Goal: Task Accomplishment & Management: Manage account settings

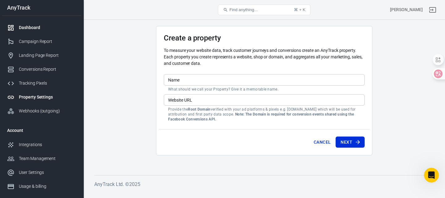
click at [35, 27] on div "Dashboard" at bounding box center [47, 27] width 57 height 6
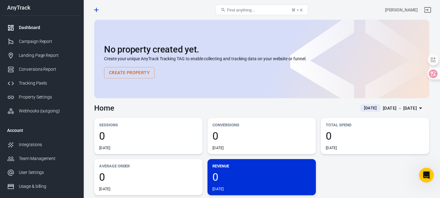
click at [135, 76] on button "Create Property" at bounding box center [129, 72] width 51 height 11
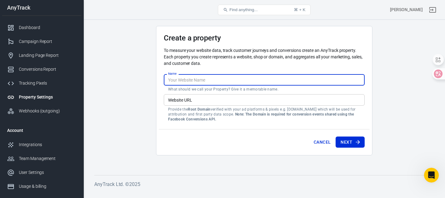
click at [192, 81] on input "Name" at bounding box center [264, 79] width 201 height 11
click at [198, 78] on input "Name" at bounding box center [264, 79] width 201 height 11
click at [209, 98] on input "Website URL" at bounding box center [264, 99] width 201 height 11
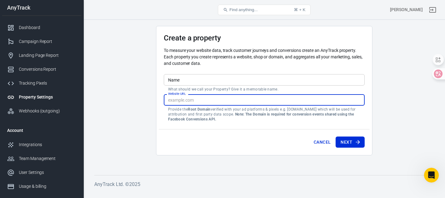
click at [214, 77] on input "Name" at bounding box center [264, 79] width 201 height 11
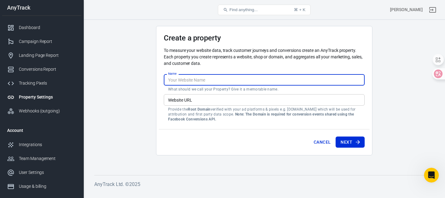
click at [187, 102] on input "Website URL" at bounding box center [264, 99] width 201 height 11
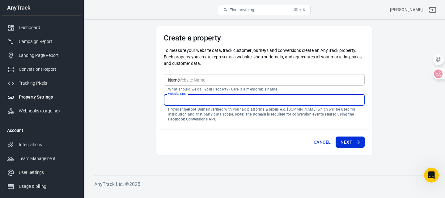
paste input "[URL][DOMAIN_NAME]"
click at [219, 151] on div "Cancel Next" at bounding box center [264, 140] width 211 height 23
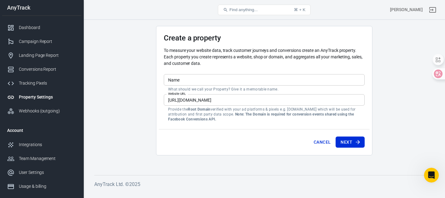
click at [174, 101] on input "[URL][DOMAIN_NAME]" at bounding box center [264, 99] width 201 height 11
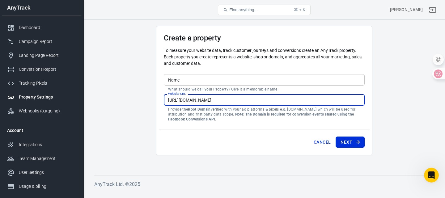
drag, startPoint x: 246, startPoint y: 100, endPoint x: 234, endPoint y: 100, distance: 12.0
click at [234, 100] on input "[URL][DOMAIN_NAME]" at bounding box center [264, 99] width 201 height 11
type input "[URL][DOMAIN_NAME]"
click at [188, 79] on input "Name" at bounding box center [264, 79] width 201 height 11
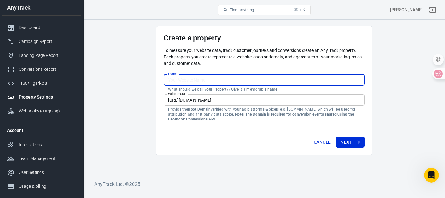
drag, startPoint x: 168, startPoint y: 80, endPoint x: 144, endPoint y: 83, distance: 23.3
click at [154, 82] on main "Create a property To measure your website data, track customer journeys and con…" at bounding box center [264, 95] width 340 height 139
paste input "orivelle"
drag, startPoint x: 170, startPoint y: 80, endPoint x: 167, endPoint y: 80, distance: 3.4
click at [167, 80] on input "orivelle" at bounding box center [264, 79] width 201 height 11
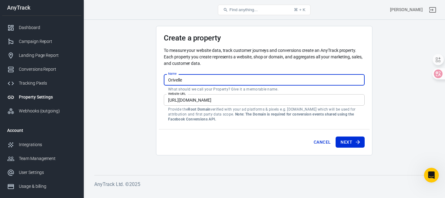
click at [200, 81] on input "Orivelle" at bounding box center [264, 79] width 201 height 11
type input "Orivelle 1"
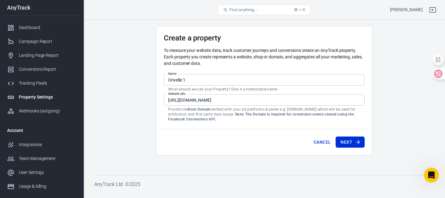
click at [281, 157] on main "Create a property To measure your website data, track customer journeys and con…" at bounding box center [264, 95] width 340 height 139
click at [346, 143] on button "Next" at bounding box center [349, 141] width 29 height 11
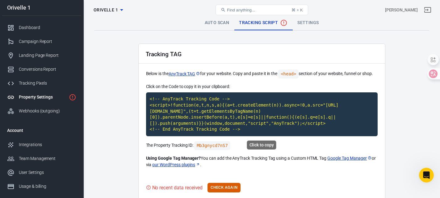
click at [237, 116] on code "<!-- AnyTrack Tracking Code --> <script>!function(e,t,n,s,a){(a=t.createElement…" at bounding box center [262, 114] width 232 height 44
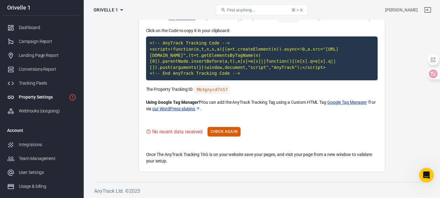
scroll to position [56, 0]
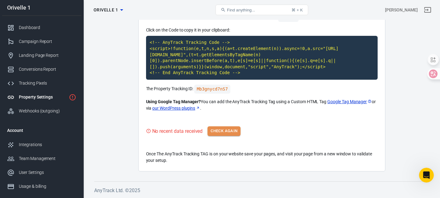
click at [225, 130] on button "Check Again" at bounding box center [223, 131] width 33 height 10
click at [235, 134] on button "Check Again" at bounding box center [223, 131] width 33 height 10
click at [235, 135] on button "Check Again" at bounding box center [223, 131] width 33 height 10
click at [224, 134] on button "Check Again" at bounding box center [223, 131] width 33 height 10
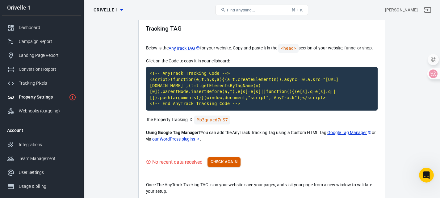
click at [229, 163] on button "Check Again" at bounding box center [223, 162] width 33 height 10
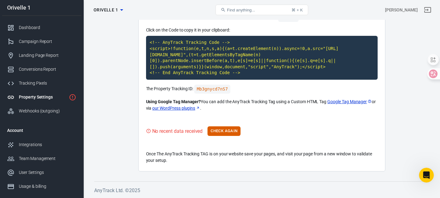
scroll to position [0, 0]
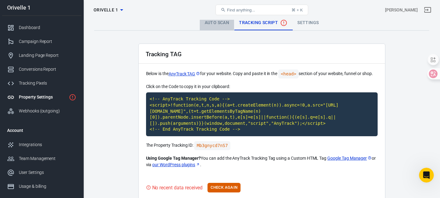
click at [219, 25] on link "Auto Scan" at bounding box center [217, 22] width 35 height 15
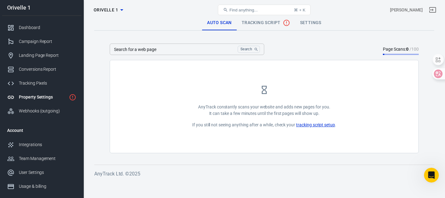
click at [257, 24] on span "Tracking Script" at bounding box center [265, 22] width 48 height 7
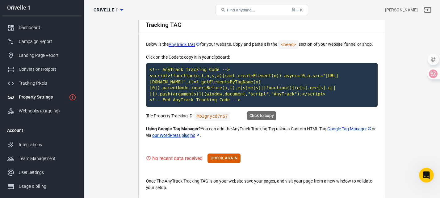
scroll to position [31, 0]
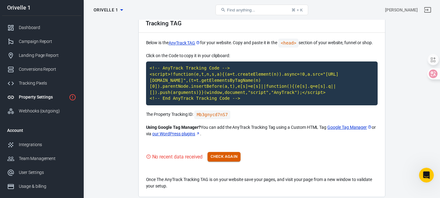
click at [227, 161] on button "Check Again" at bounding box center [223, 157] width 33 height 10
click at [228, 158] on button "Check Again" at bounding box center [223, 157] width 33 height 10
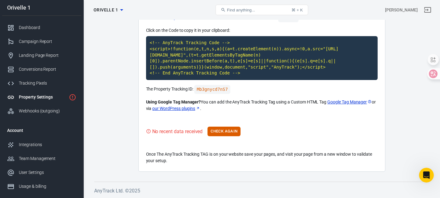
scroll to position [56, 0]
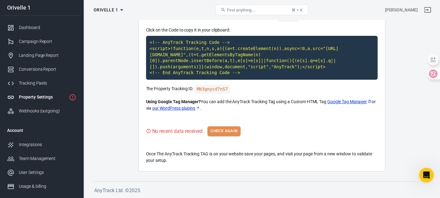
click at [233, 132] on button "Check Again" at bounding box center [223, 131] width 33 height 10
click at [229, 131] on button "Check Again" at bounding box center [223, 131] width 33 height 10
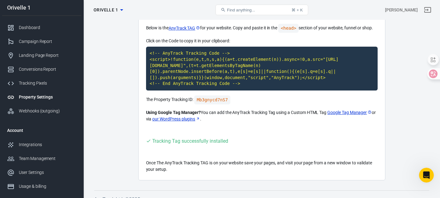
scroll to position [55, 0]
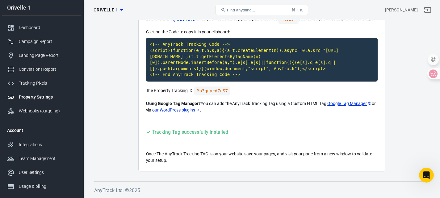
click at [399, 150] on main "Auto Scan Tracking Script Settings Tracking TAG Below is the AnyTrack TAG for y…" at bounding box center [261, 66] width 335 height 211
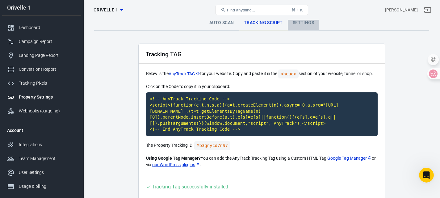
click at [304, 25] on link "Settings" at bounding box center [303, 22] width 31 height 15
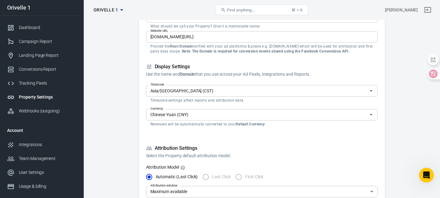
scroll to position [62, 0]
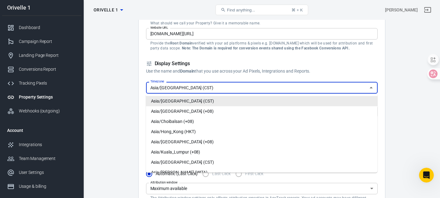
click at [194, 90] on input "Asia/[GEOGRAPHIC_DATA] (CST)" at bounding box center [257, 88] width 218 height 8
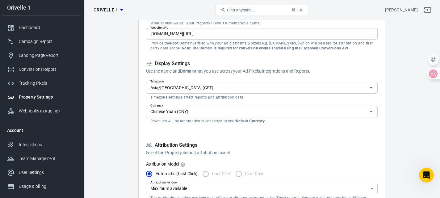
click at [200, 116] on div "Chinese Yuan (CNY) Currency" at bounding box center [262, 111] width 232 height 11
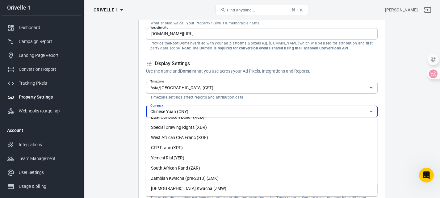
scroll to position [1658, 0]
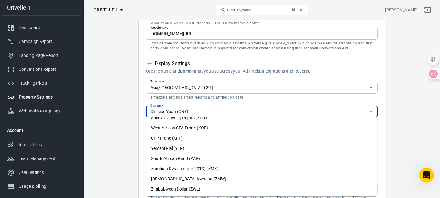
click at [217, 113] on input "Chinese Yuan (CNY)" at bounding box center [257, 112] width 218 height 8
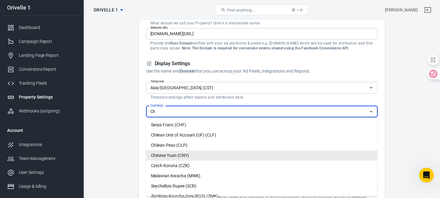
type input "C"
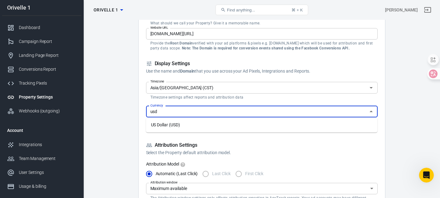
click at [179, 128] on li "US Dollar (USD)" at bounding box center [262, 125] width 232 height 10
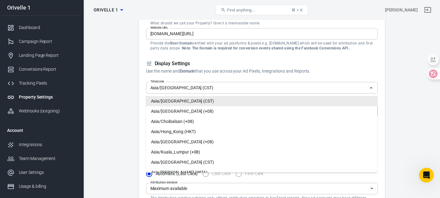
click at [187, 92] on div "Asia/[GEOGRAPHIC_DATA] (CST) Timezone" at bounding box center [262, 87] width 232 height 11
type input "US Dollar (USD)"
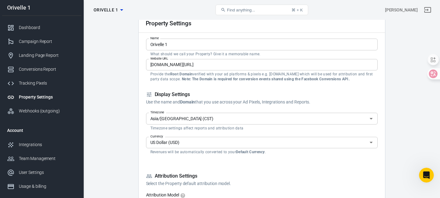
scroll to position [31, 0]
click at [192, 118] on input "Asia/[GEOGRAPHIC_DATA] (CST)" at bounding box center [257, 119] width 218 height 8
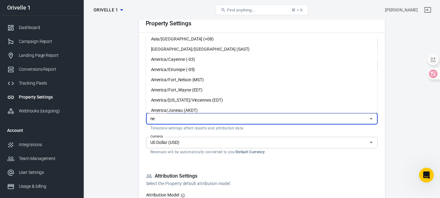
scroll to position [0, 0]
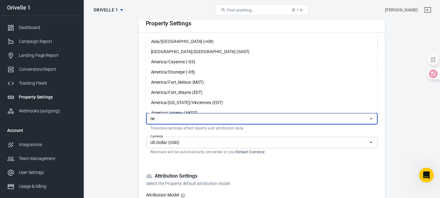
type input "n"
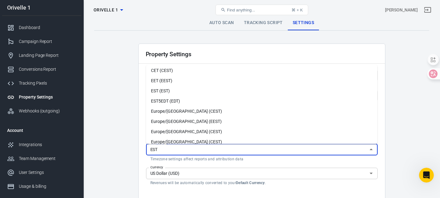
scroll to position [154, 0]
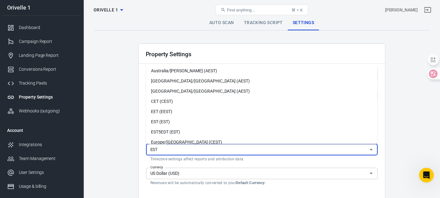
click at [187, 122] on li "EST (EST)" at bounding box center [262, 122] width 232 height 10
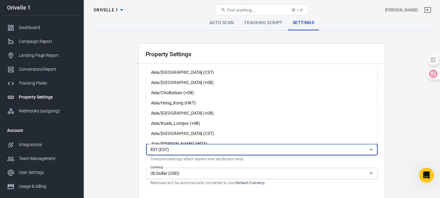
click at [182, 150] on input "EST (EST)" at bounding box center [257, 149] width 218 height 8
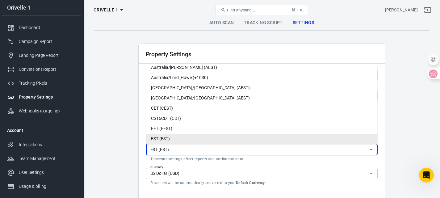
click at [185, 138] on li "EST (EST)" at bounding box center [262, 139] width 232 height 10
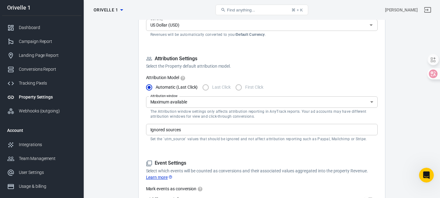
scroll to position [154, 0]
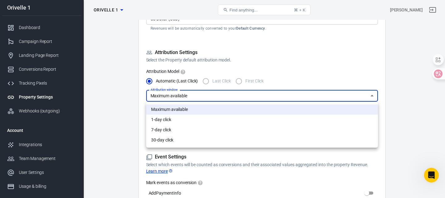
click at [199, 99] on div at bounding box center [222, 99] width 445 height 198
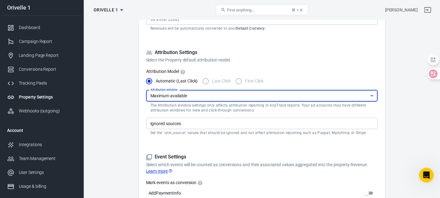
click at [192, 120] on input "Ignored sources" at bounding box center [261, 123] width 227 height 8
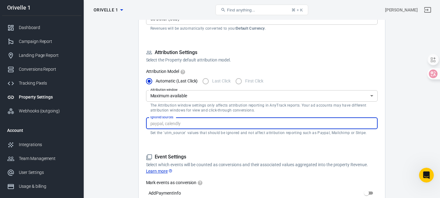
click at [192, 120] on input "Ignored sources" at bounding box center [261, 123] width 227 height 8
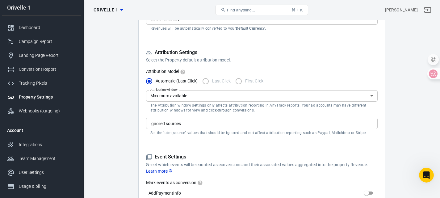
click at [190, 151] on form "Property Settings Name Orivelle 1 Name What should we call your Property? Give …" at bounding box center [262, 142] width 232 height 507
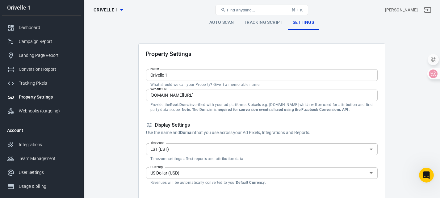
scroll to position [0, 0]
click at [249, 150] on input "EST (EST)" at bounding box center [257, 149] width 218 height 8
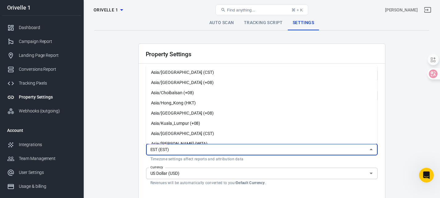
click at [187, 74] on li "Asia/[GEOGRAPHIC_DATA] (CST)" at bounding box center [262, 72] width 232 height 10
type input "Asia/[GEOGRAPHIC_DATA] (CST)"
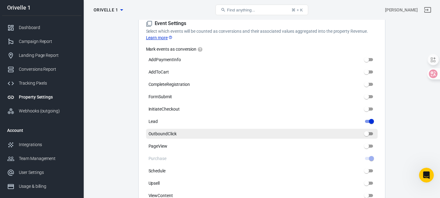
scroll to position [247, 0]
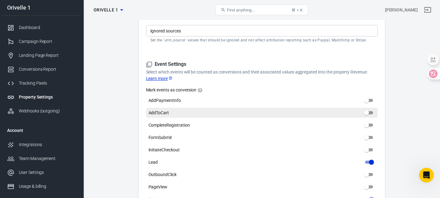
click at [372, 113] on input "AddToCart" at bounding box center [366, 112] width 22 height 7
checkbox input "true"
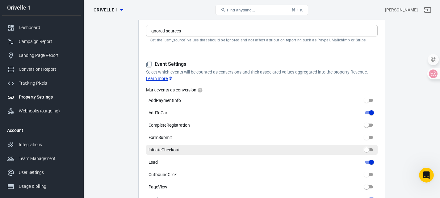
click at [368, 149] on input "InitiateCheckout" at bounding box center [366, 149] width 22 height 7
checkbox input "true"
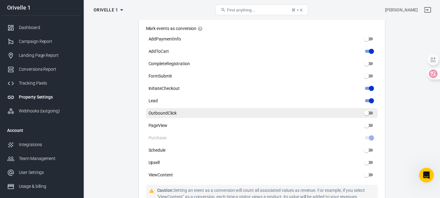
scroll to position [309, 0]
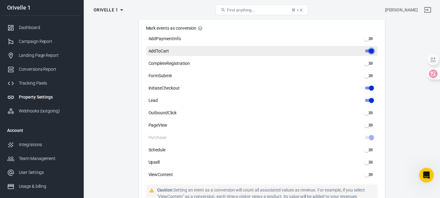
click at [370, 51] on input "AddToCart" at bounding box center [371, 50] width 22 height 7
click at [373, 51] on input "AddToCart" at bounding box center [366, 50] width 22 height 7
checkbox input "true"
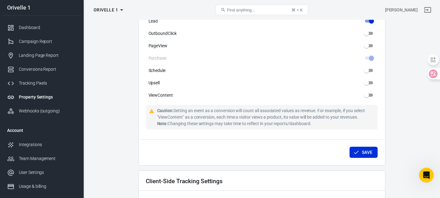
scroll to position [432, 0]
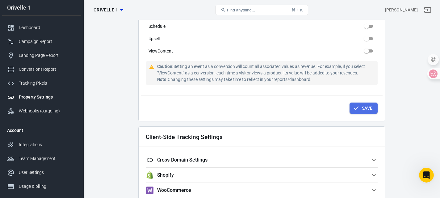
click at [365, 104] on button "Save" at bounding box center [363, 107] width 28 height 11
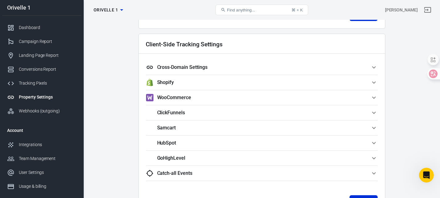
scroll to position [525, 0]
click at [255, 69] on span "Cross-Domain Settings" at bounding box center [258, 67] width 224 height 7
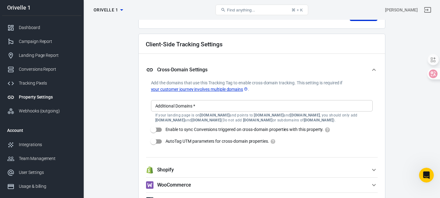
click at [207, 72] on h5 "Cross-Domain Settings" at bounding box center [182, 70] width 50 height 6
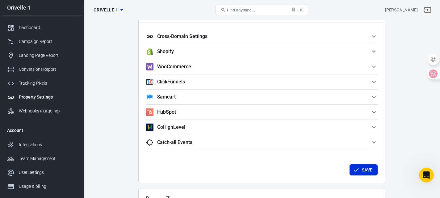
scroll to position [556, 0]
click at [210, 86] on button "ClickFunnels" at bounding box center [262, 81] width 232 height 15
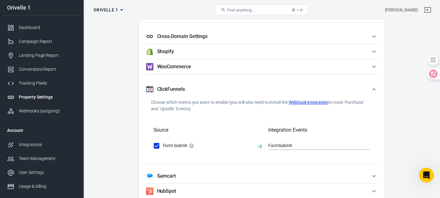
click at [191, 92] on span "ClickFunnels" at bounding box center [258, 89] width 224 height 7
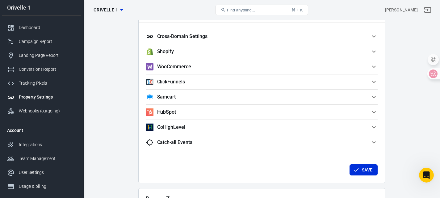
click at [195, 40] on button "Cross-Domain Settings" at bounding box center [262, 36] width 232 height 15
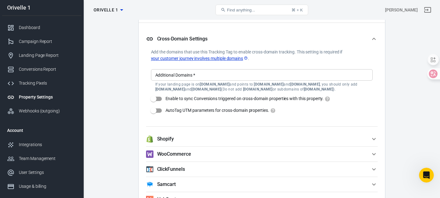
drag, startPoint x: 356, startPoint y: 90, endPoint x: 183, endPoint y: 70, distance: 174.1
click at [198, 78] on div "Additional Domains   * Additional Domains   * If your landing page is on [DOMAI…" at bounding box center [262, 80] width 222 height 23
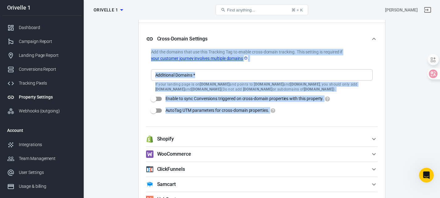
drag, startPoint x: 140, startPoint y: 35, endPoint x: 353, endPoint y: 107, distance: 224.7
click at [353, 107] on div "Client-Side Tracking Settings Cross-Domain Settings Add the domains that use th…" at bounding box center [261, 137] width 247 height 268
copy div "Add the domains that use this Tracking Tag to enable cross-domain tracking. Thi…"
click at [190, 77] on input "Additional Domains   *" at bounding box center [261, 75] width 217 height 8
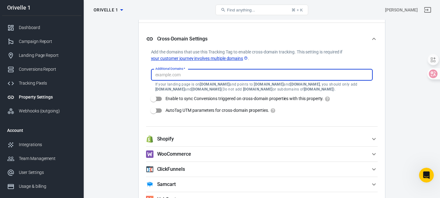
paste input "[DOMAIN_NAME]"
type input "[DOMAIN_NAME]"
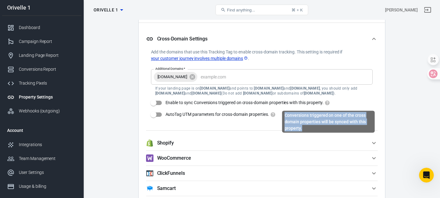
drag, startPoint x: 301, startPoint y: 128, endPoint x: 285, endPoint y: 115, distance: 20.2
click at [285, 115] on div "Conversions triggered on one of the cross domain properties will be synced with…" at bounding box center [328, 122] width 93 height 22
copy div "Conversions triggered on one of the cross domain properties will be synced with…"
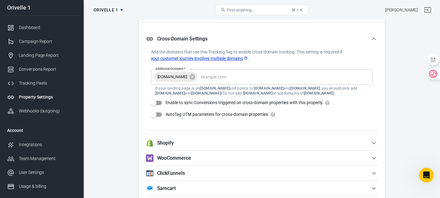
click at [375, 126] on div "Add the domains that use this Tracking Tag to enable cross-domain tracking. Thi…" at bounding box center [262, 90] width 232 height 82
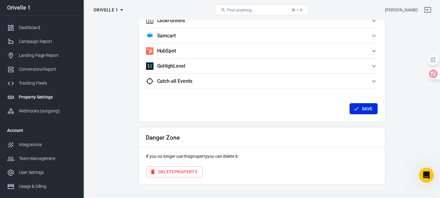
scroll to position [710, 0]
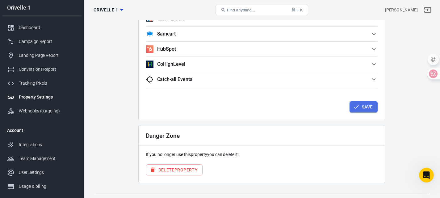
click at [354, 108] on icon "button" at bounding box center [356, 106] width 5 height 3
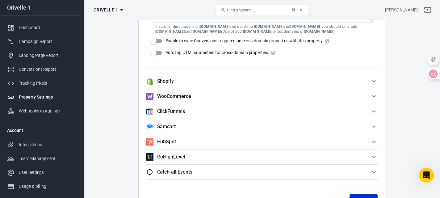
scroll to position [722, 0]
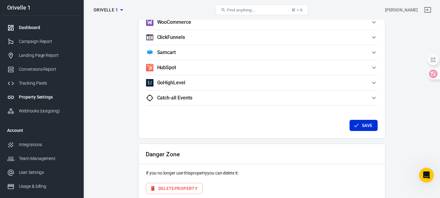
click at [25, 27] on div "Dashboard" at bounding box center [47, 27] width 57 height 6
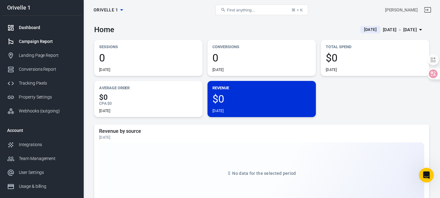
click at [29, 43] on div "Campaign Report" at bounding box center [47, 41] width 57 height 6
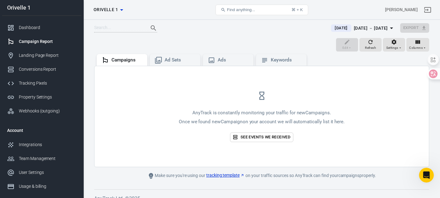
scroll to position [50, 0]
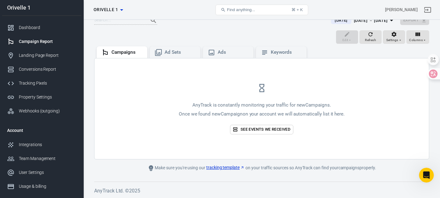
click at [38, 41] on div "Campaign Report" at bounding box center [47, 41] width 57 height 6
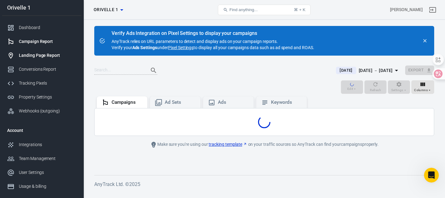
click at [46, 60] on link "Landing Page Report" at bounding box center [41, 55] width 79 height 14
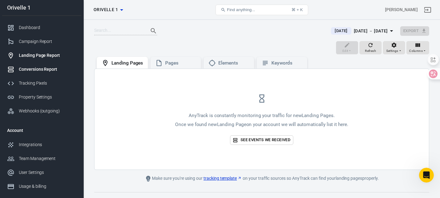
click at [44, 71] on div "Conversions Report" at bounding box center [47, 69] width 57 height 6
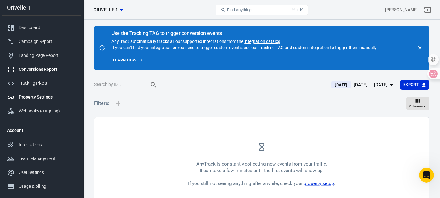
click at [41, 99] on div "Property Settings" at bounding box center [47, 97] width 57 height 6
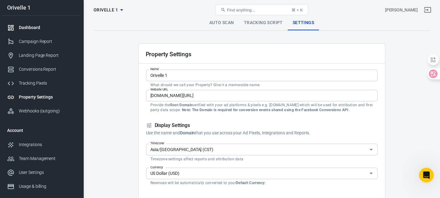
click at [31, 28] on div "Dashboard" at bounding box center [47, 27] width 57 height 6
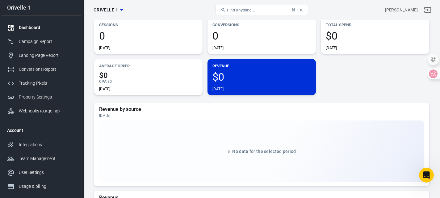
scroll to position [93, 0]
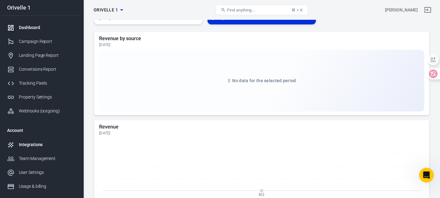
click at [38, 144] on div "Integrations" at bounding box center [47, 144] width 57 height 6
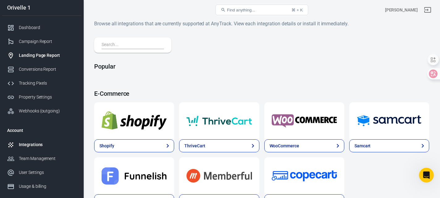
click at [35, 56] on div "Landing Page Report" at bounding box center [47, 55] width 57 height 6
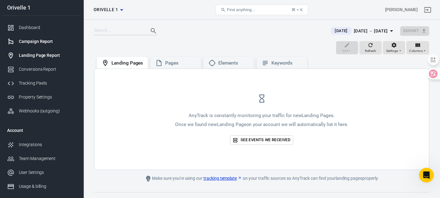
click at [27, 42] on div "Campaign Report" at bounding box center [47, 41] width 57 height 6
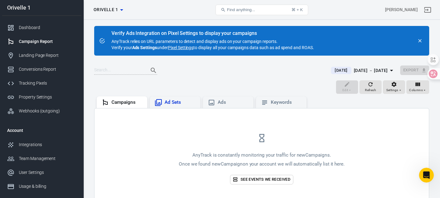
click at [183, 103] on div "Ad Sets" at bounding box center [180, 102] width 31 height 6
click at [249, 102] on div "Ads" at bounding box center [228, 102] width 51 height 12
click at [111, 101] on div "Campaigns" at bounding box center [122, 102] width 41 height 7
click at [28, 30] on div "Dashboard" at bounding box center [47, 27] width 57 height 6
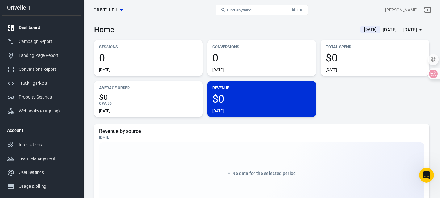
click at [411, 31] on div "[DATE] － [DATE]" at bounding box center [400, 30] width 34 height 8
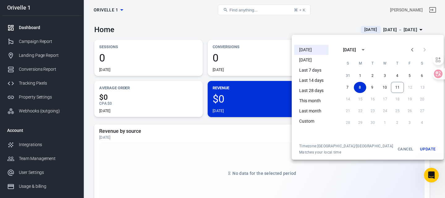
click at [307, 123] on li "Custom" at bounding box center [311, 121] width 34 height 10
click at [288, 16] on div at bounding box center [222, 99] width 445 height 198
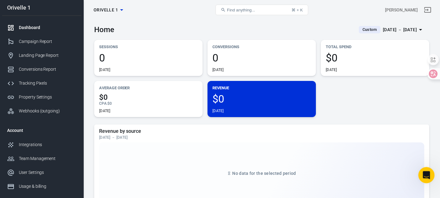
click at [422, 172] on div "Open Intercom Messenger" at bounding box center [425, 174] width 20 height 20
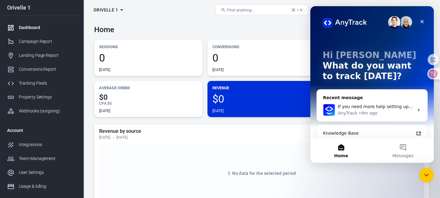
click at [375, 115] on div "• 4m ago" at bounding box center [367, 113] width 19 height 6
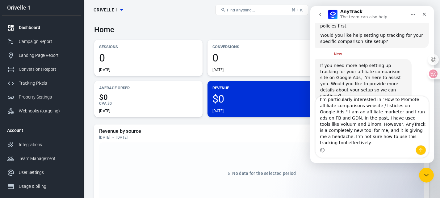
scroll to position [232, 0]
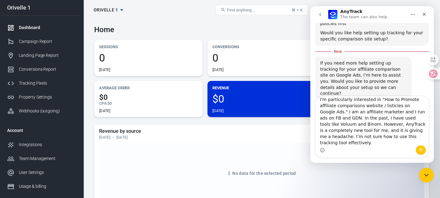
type textarea "I received your official email regarding the following topics: How to leverage …"
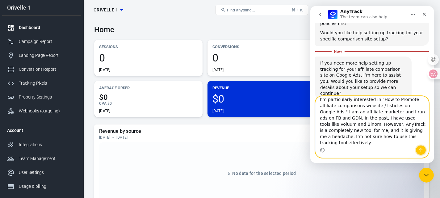
click at [422, 151] on icon "Send a message…" at bounding box center [420, 150] width 5 height 5
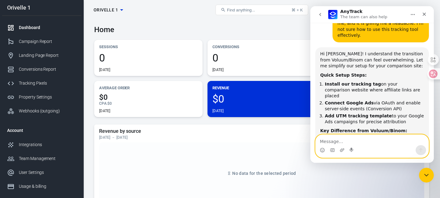
scroll to position [459, 0]
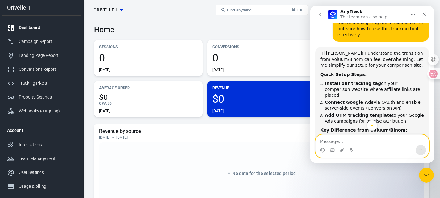
paste textarea "Additionally, I am an affiliate from [GEOGRAPHIC_DATA]. My English is not very …"
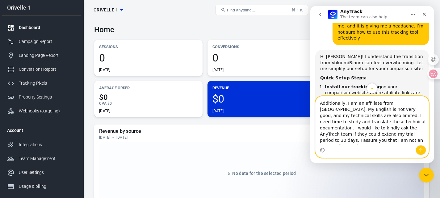
type textarea "Additionally, I am an affiliate from [GEOGRAPHIC_DATA]. My English is not very …"
click at [420, 148] on icon "Send a message…" at bounding box center [420, 150] width 5 height 5
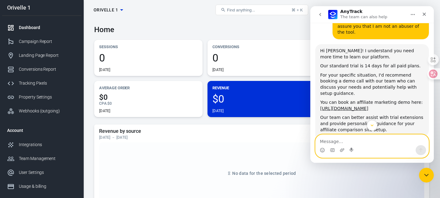
scroll to position [700, 0]
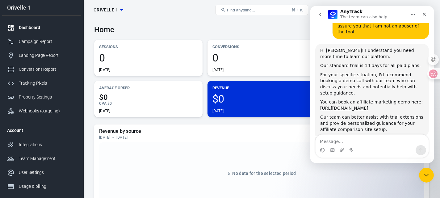
click at [200, 140] on div "Revenue by source [DATE] － [DATE] No data for the selected period" at bounding box center [261, 166] width 325 height 76
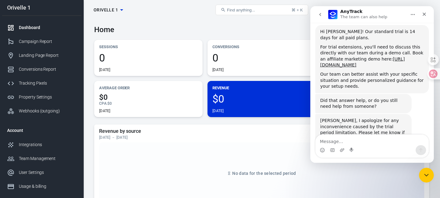
scroll to position [1042, 0]
click at [44, 44] on div "Campaign Report" at bounding box center [47, 41] width 57 height 6
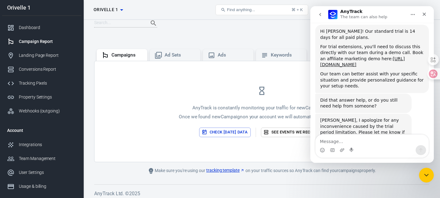
scroll to position [50, 0]
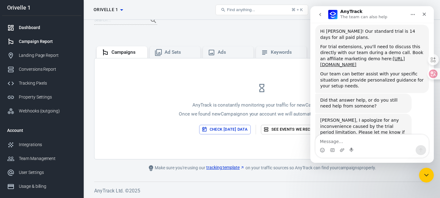
click at [36, 34] on link "Dashboard" at bounding box center [41, 28] width 79 height 14
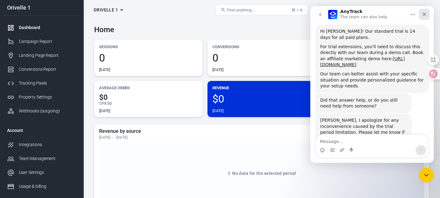
click at [423, 13] on icon "Close" at bounding box center [424, 14] width 3 height 3
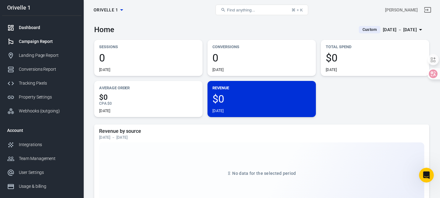
click at [36, 40] on div "Campaign Report" at bounding box center [47, 41] width 57 height 6
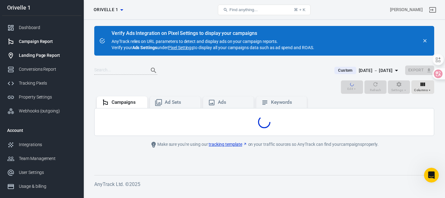
click at [36, 53] on div "Landing Page Report" at bounding box center [47, 55] width 57 height 6
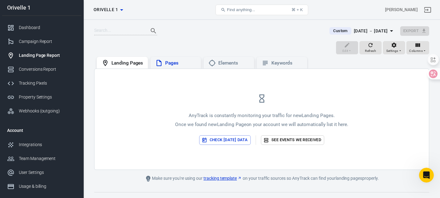
click at [171, 66] on div "Pages" at bounding box center [180, 63] width 31 height 6
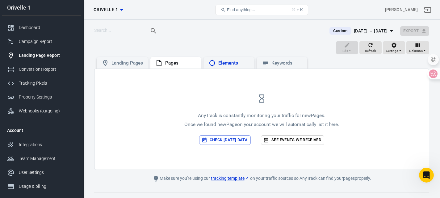
click at [224, 66] on div "Elements" at bounding box center [228, 62] width 41 height 7
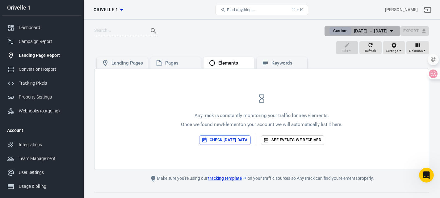
click at [363, 32] on div "[DATE] － [DATE]" at bounding box center [371, 31] width 34 height 8
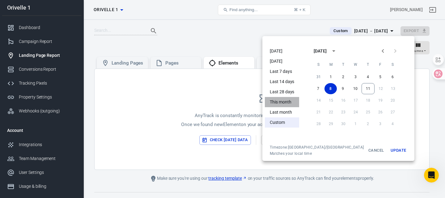
click at [277, 107] on li "This month" at bounding box center [282, 102] width 34 height 10
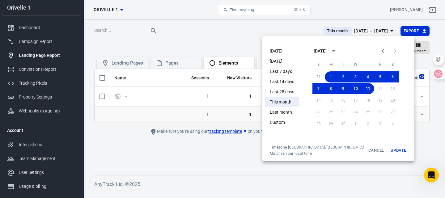
click at [221, 32] on div at bounding box center [222, 99] width 445 height 198
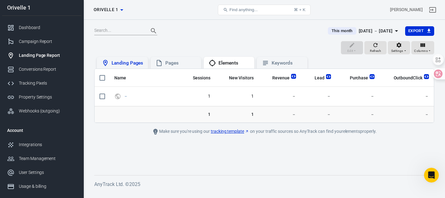
click at [110, 57] on div "Landing Pages" at bounding box center [122, 63] width 51 height 12
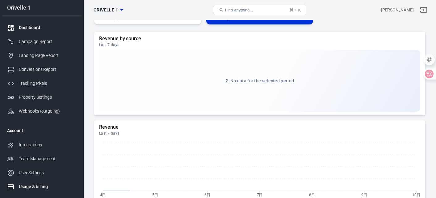
scroll to position [46, 0]
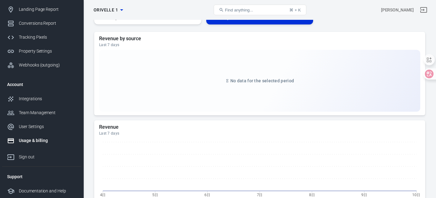
click at [37, 139] on div "Usage & billing" at bounding box center [47, 140] width 57 height 6
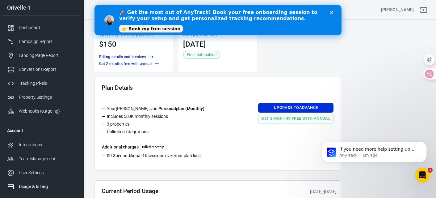
click at [165, 27] on link "👉 Book my free session" at bounding box center [151, 28] width 64 height 7
click at [387, 154] on p "AnyTrack • 1m ago" at bounding box center [379, 155] width 80 height 6
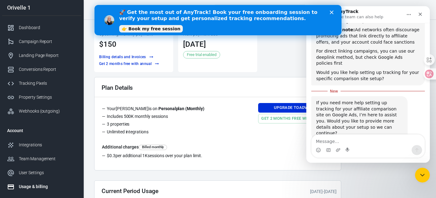
scroll to position [194, 0]
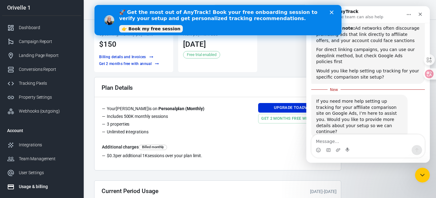
click at [357, 143] on textarea "Message…" at bounding box center [367, 139] width 113 height 10
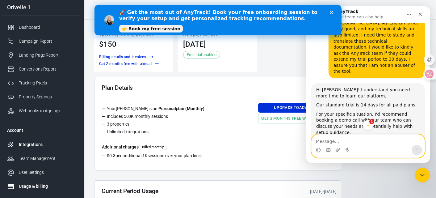
scroll to position [0, 0]
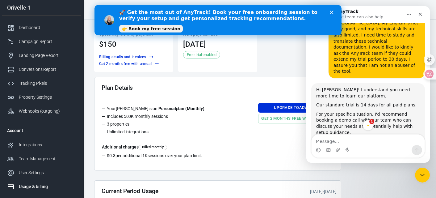
click at [330, 12] on icon "Close" at bounding box center [332, 12] width 4 height 4
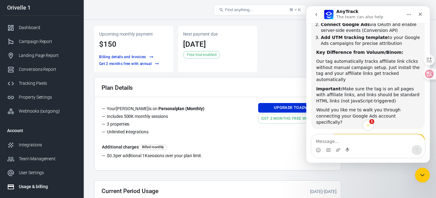
scroll to position [444, 0]
